Goal: Task Accomplishment & Management: Use online tool/utility

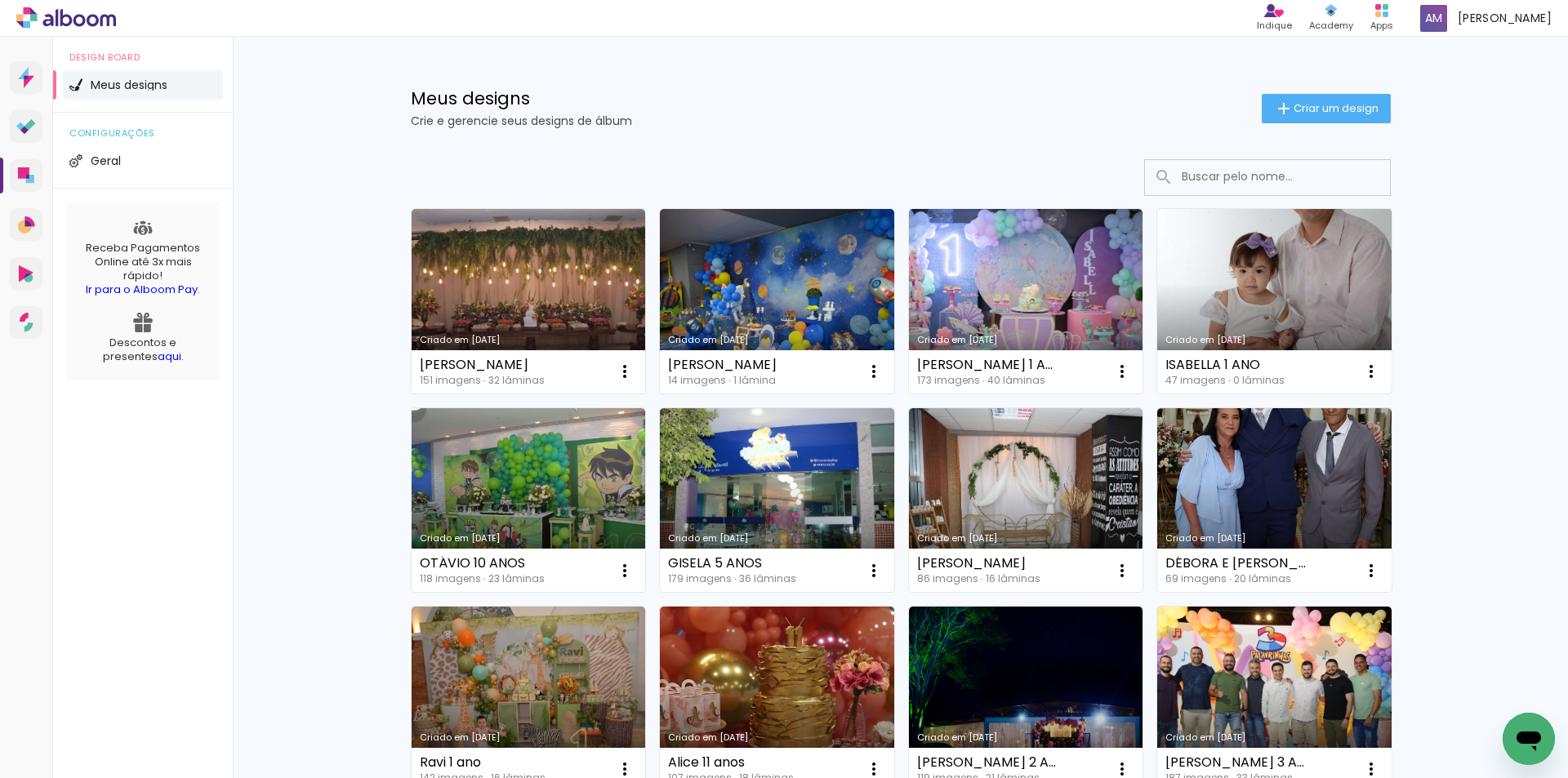
click at [1252, 311] on link "Criado em [DATE]" at bounding box center [1275, 301] width 235 height 184
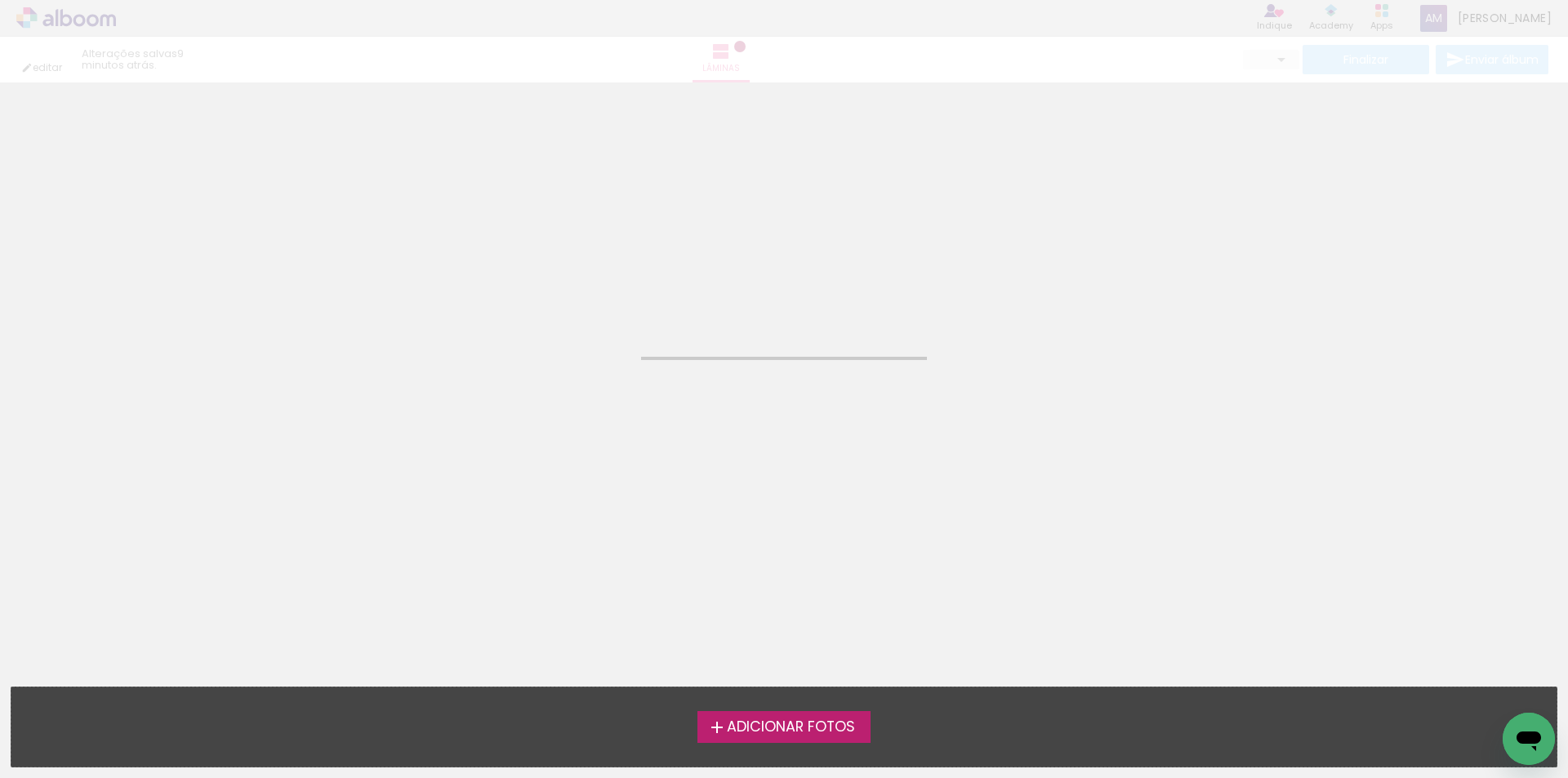
click at [1252, 311] on neon-animated-pages "Confirmar Cancelar" at bounding box center [784, 430] width 1568 height 696
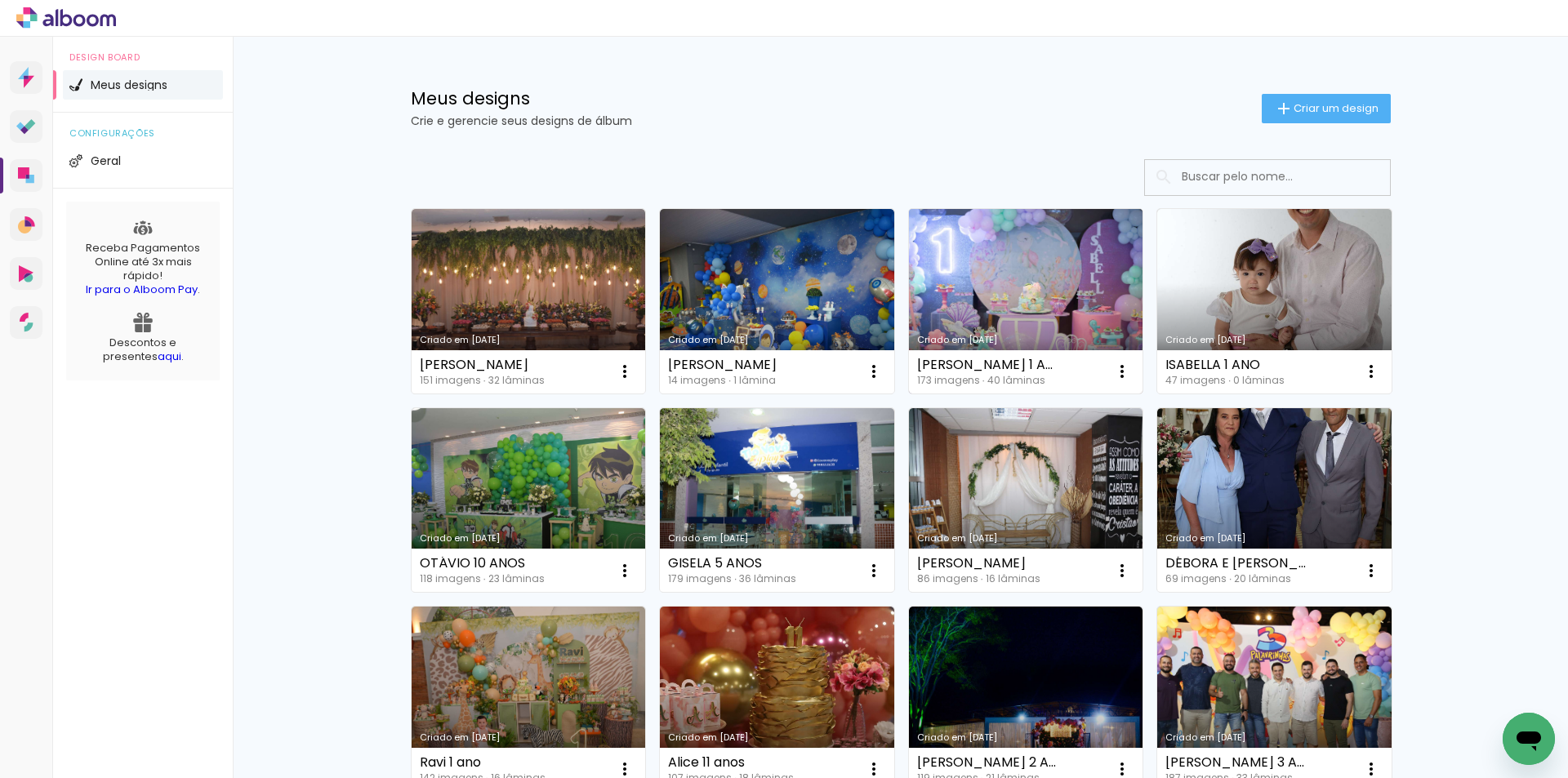
click at [997, 314] on link "Criado em [DATE]" at bounding box center [1026, 301] width 235 height 184
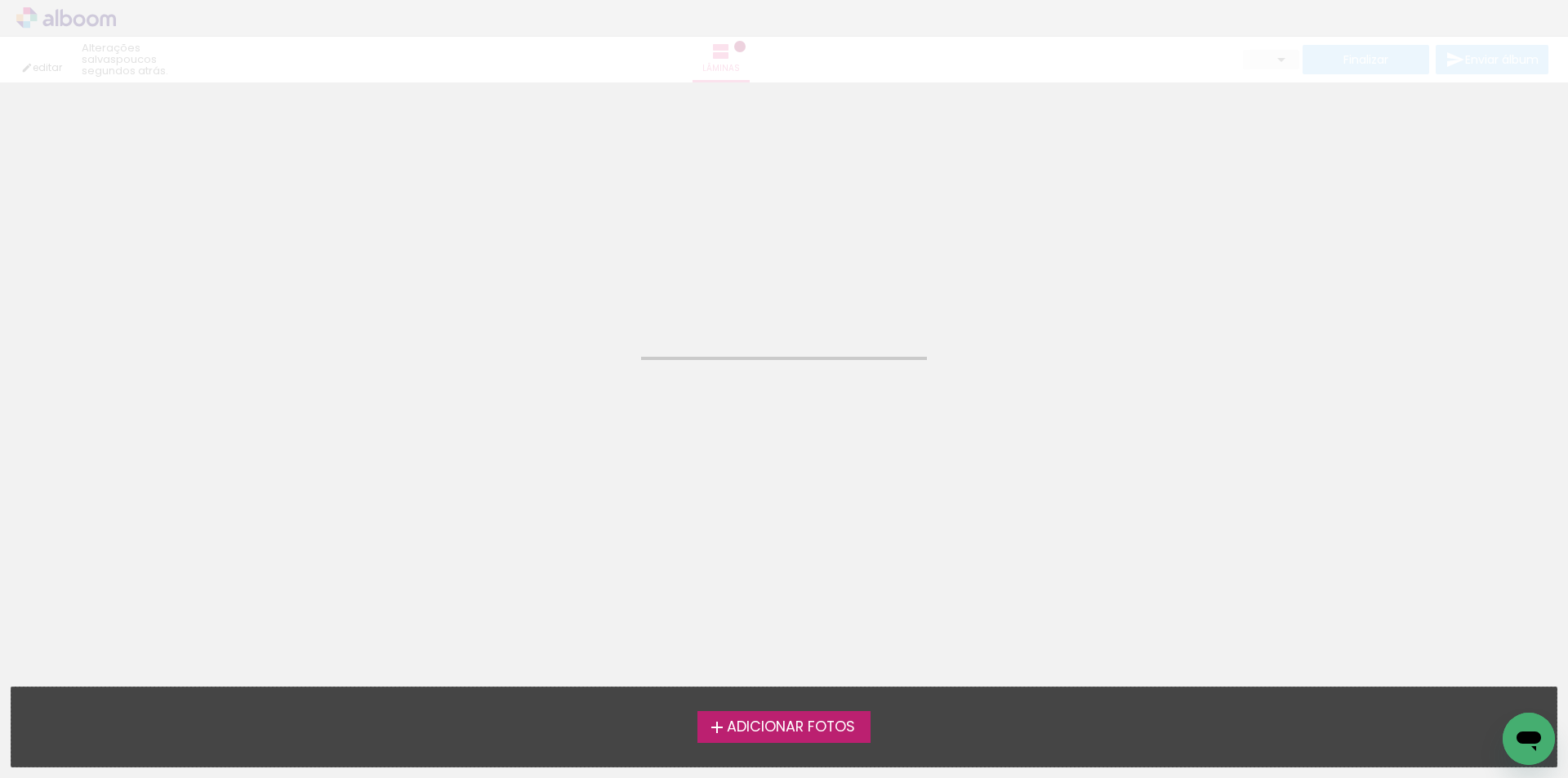
click at [997, 314] on neon-animated-pages "Confirmar Cancelar" at bounding box center [784, 430] width 1568 height 696
